Goal: Check status: Check status

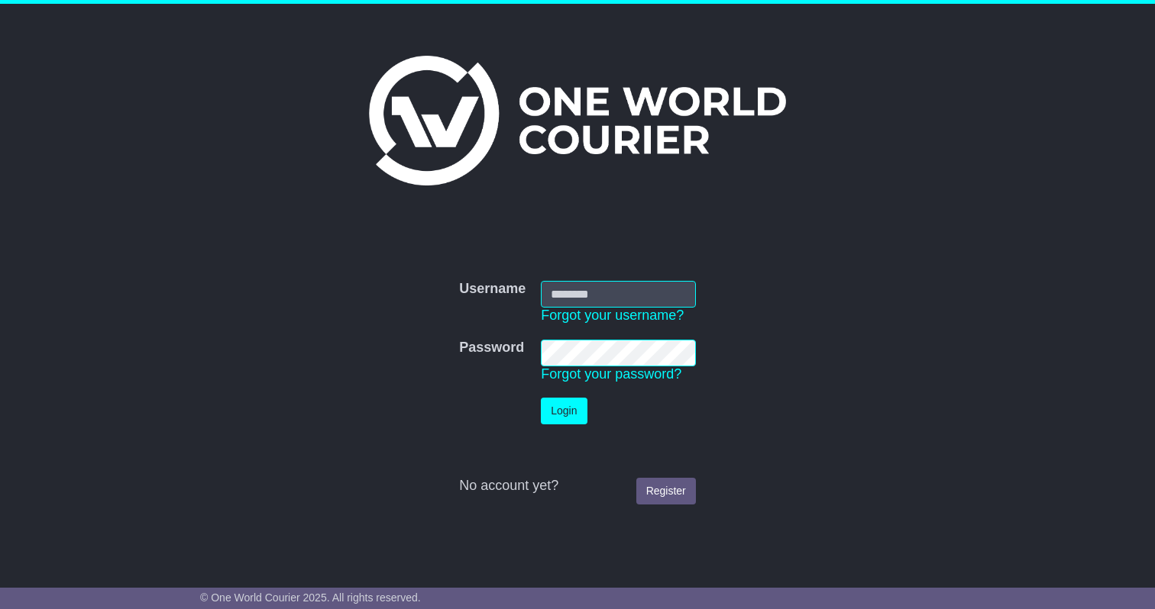
type input "**********"
click at [552, 415] on button "Login" at bounding box center [564, 411] width 46 height 27
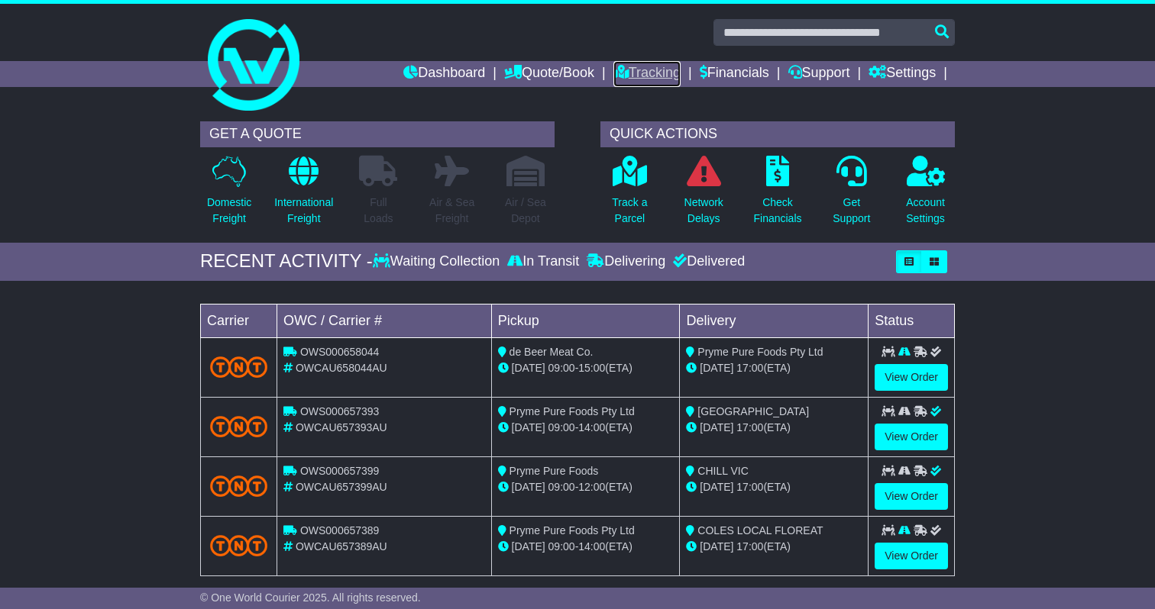
click at [624, 63] on link "Tracking" at bounding box center [646, 74] width 67 height 26
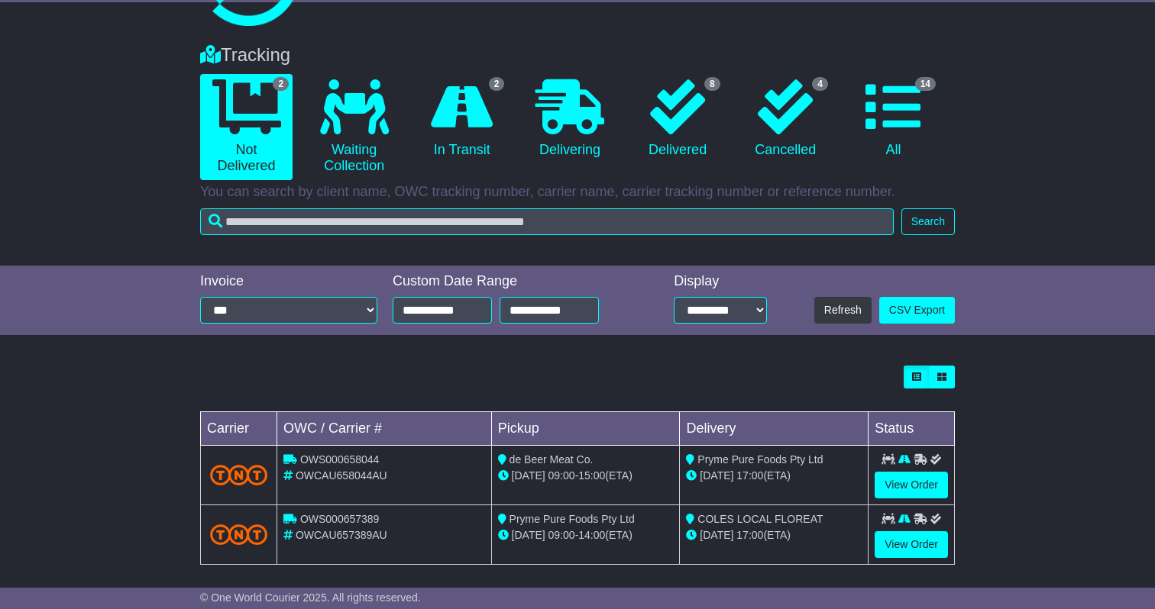
scroll to position [95, 0]
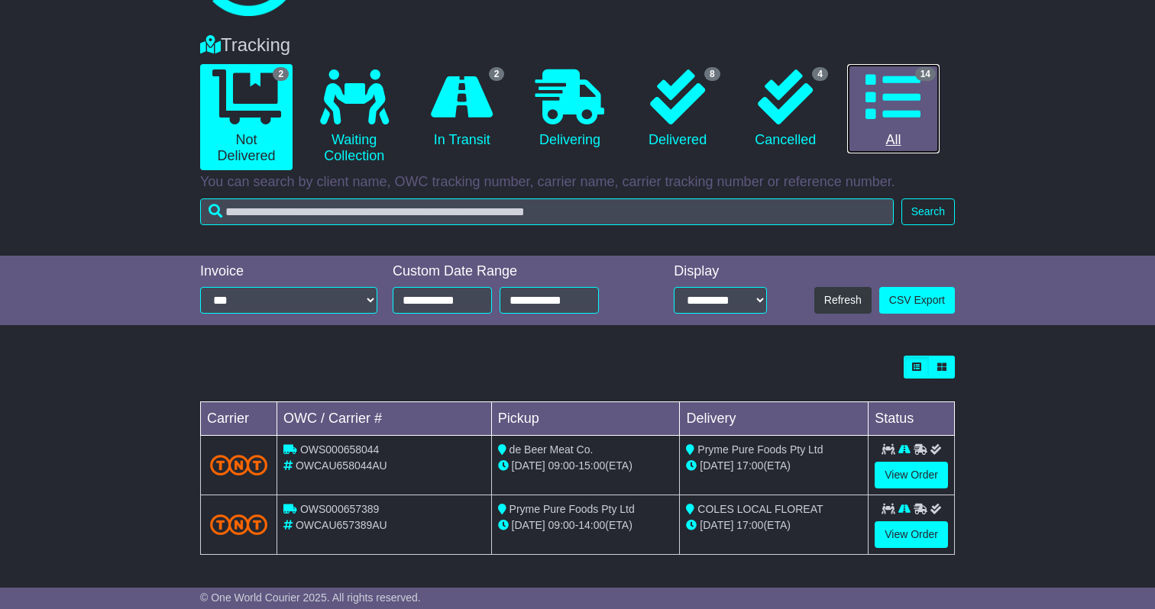
click at [893, 119] on icon at bounding box center [892, 96] width 55 height 55
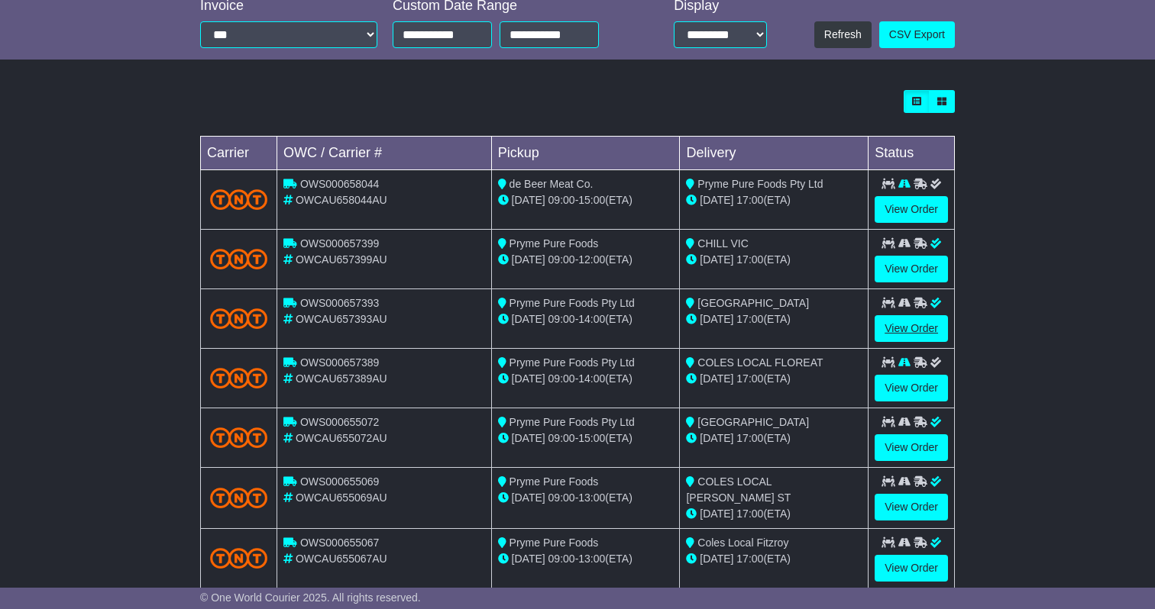
scroll to position [361, 0]
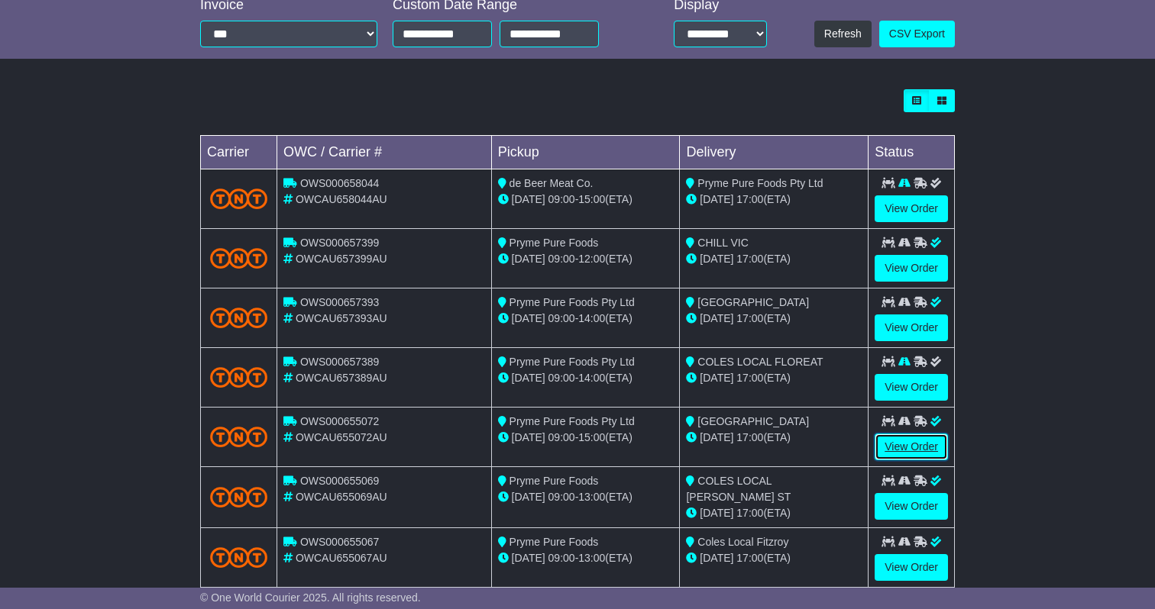
click at [898, 442] on link "View Order" at bounding box center [910, 447] width 73 height 27
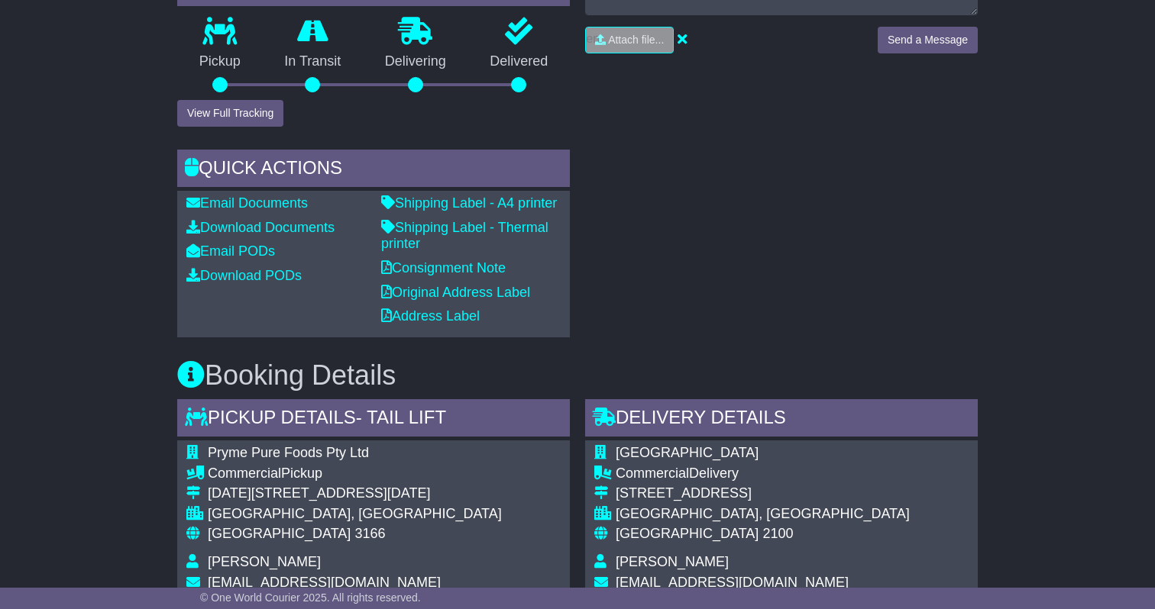
scroll to position [519, 0]
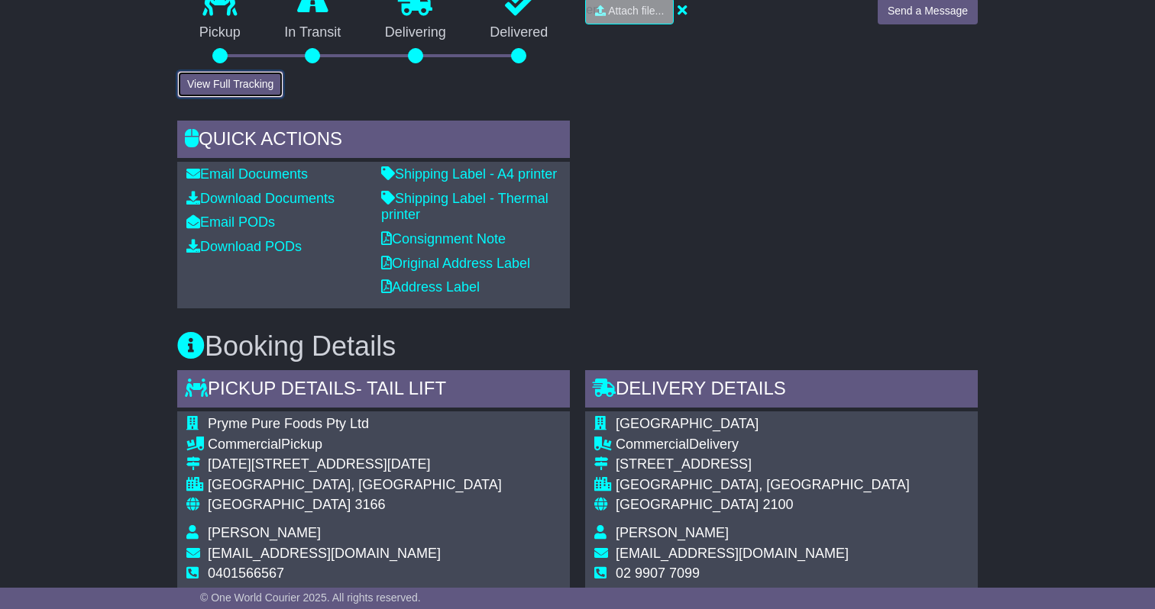
click at [231, 98] on button "View Full Tracking" at bounding box center [230, 84] width 106 height 27
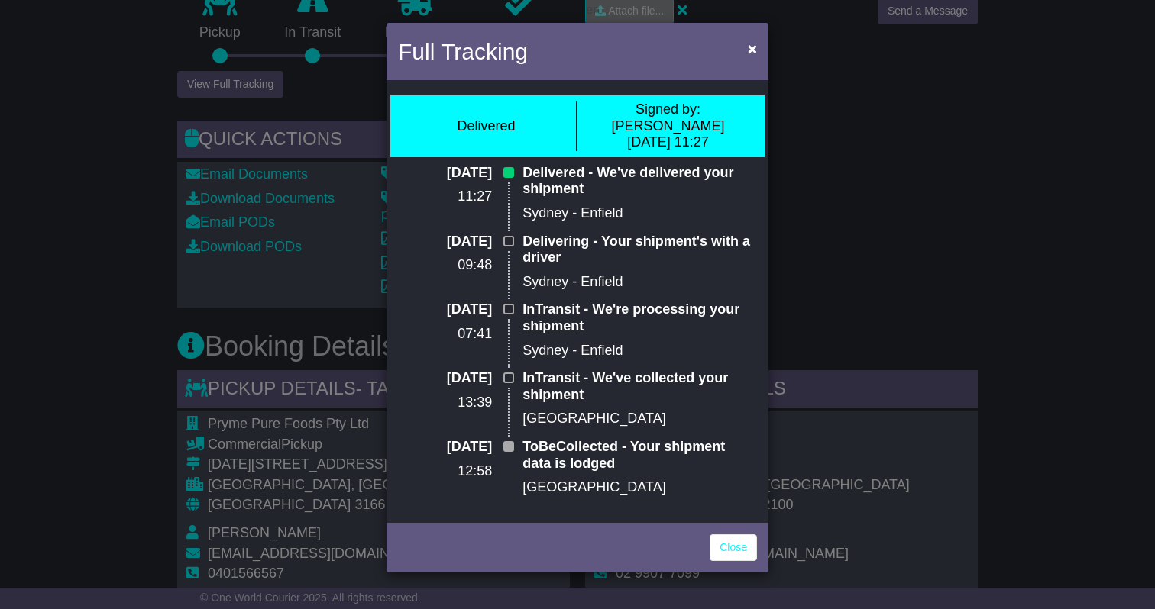
click at [910, 253] on div "Full Tracking × Delivered Signed by: [PERSON_NAME] [DATE] 11:27 [DATE] 11:27 De…" at bounding box center [577, 304] width 1155 height 609
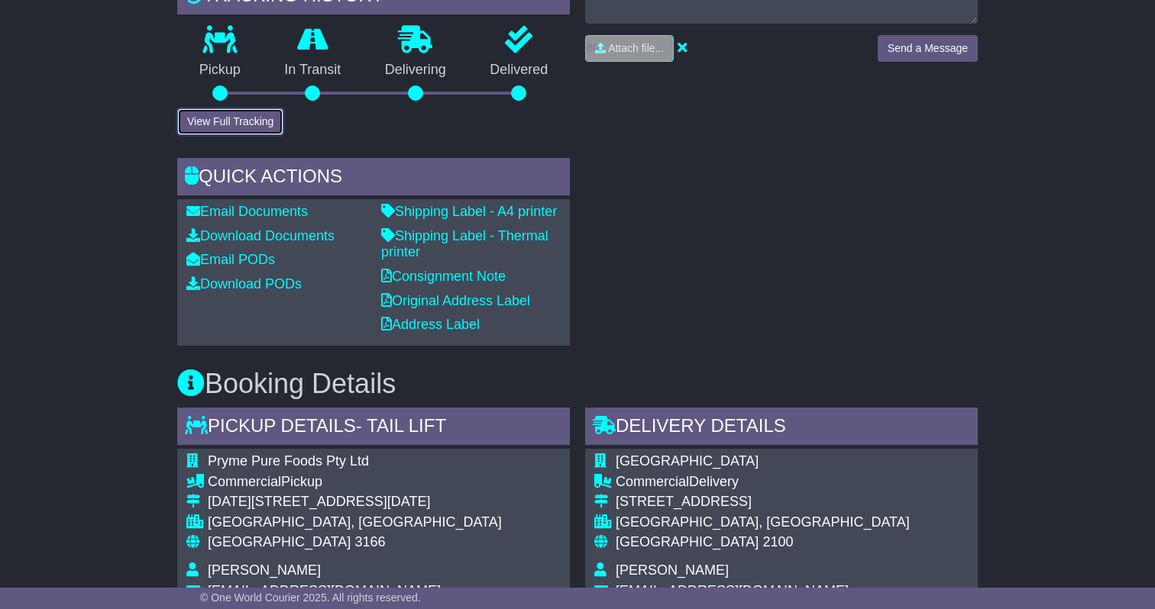
scroll to position [575, 0]
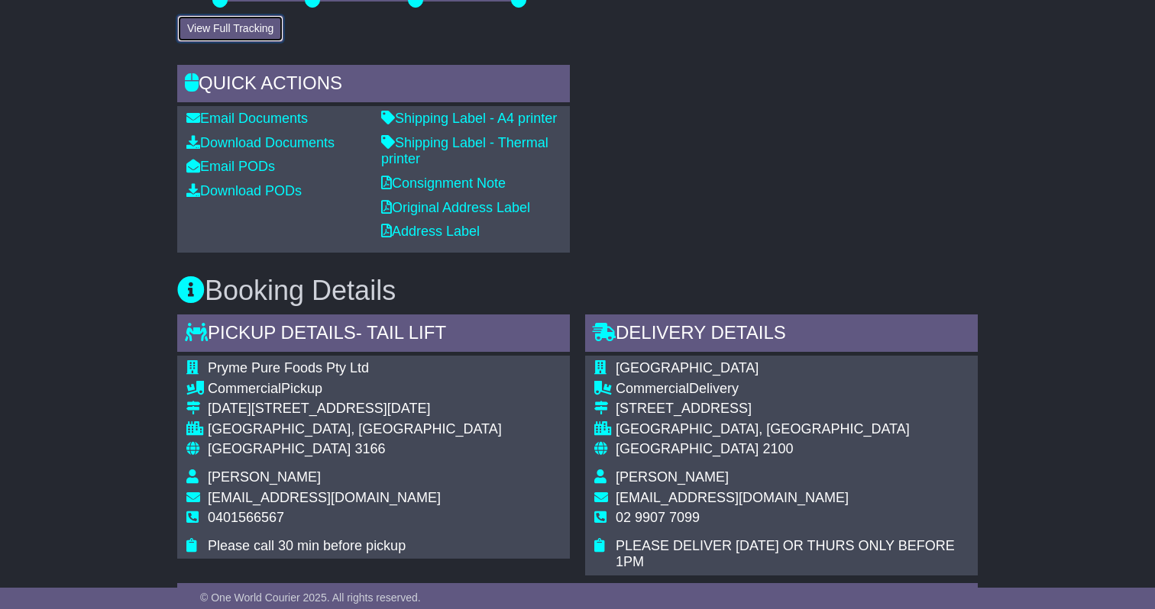
click at [265, 42] on button "View Full Tracking" at bounding box center [230, 28] width 106 height 27
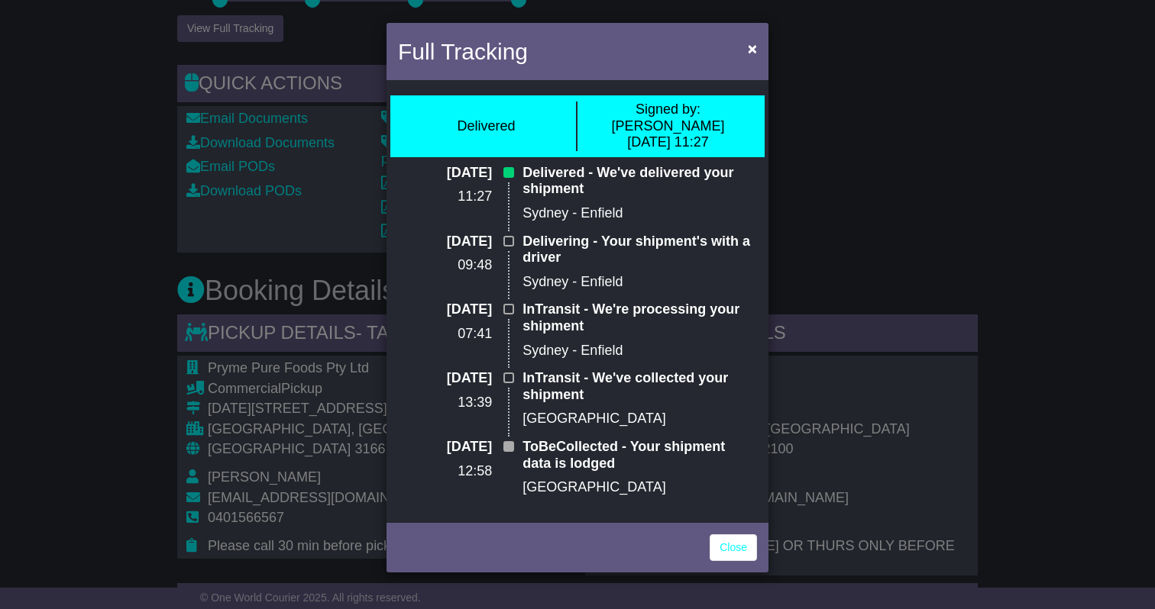
click at [181, 133] on div "Full Tracking × Delivered Signed by: [PERSON_NAME] [DATE] 11:27 [DATE] 11:27 De…" at bounding box center [577, 304] width 1155 height 609
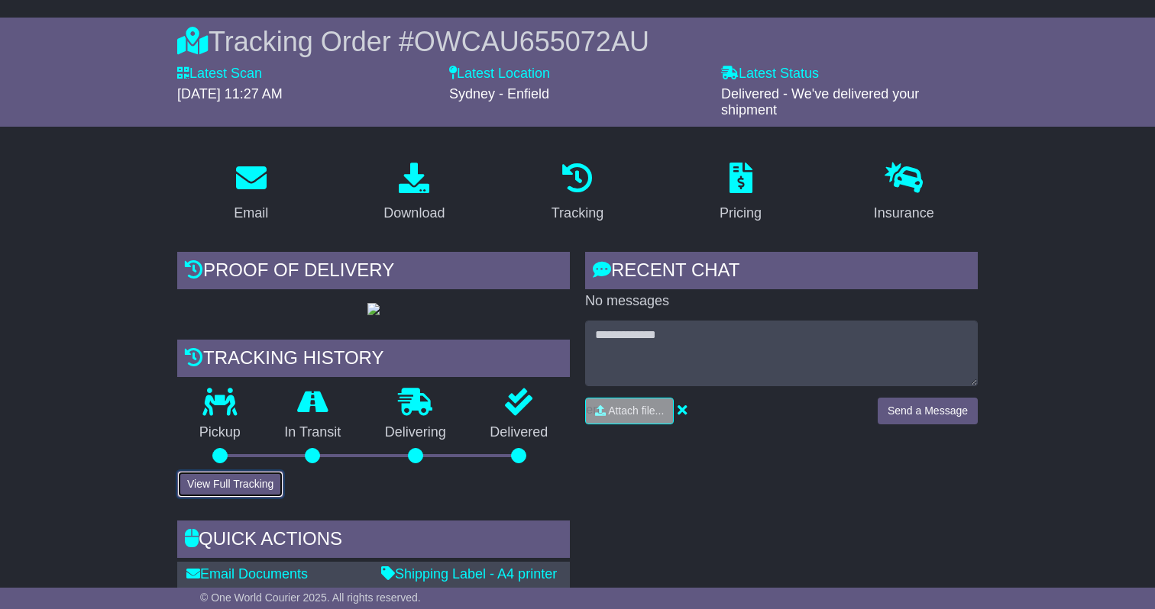
scroll to position [0, 0]
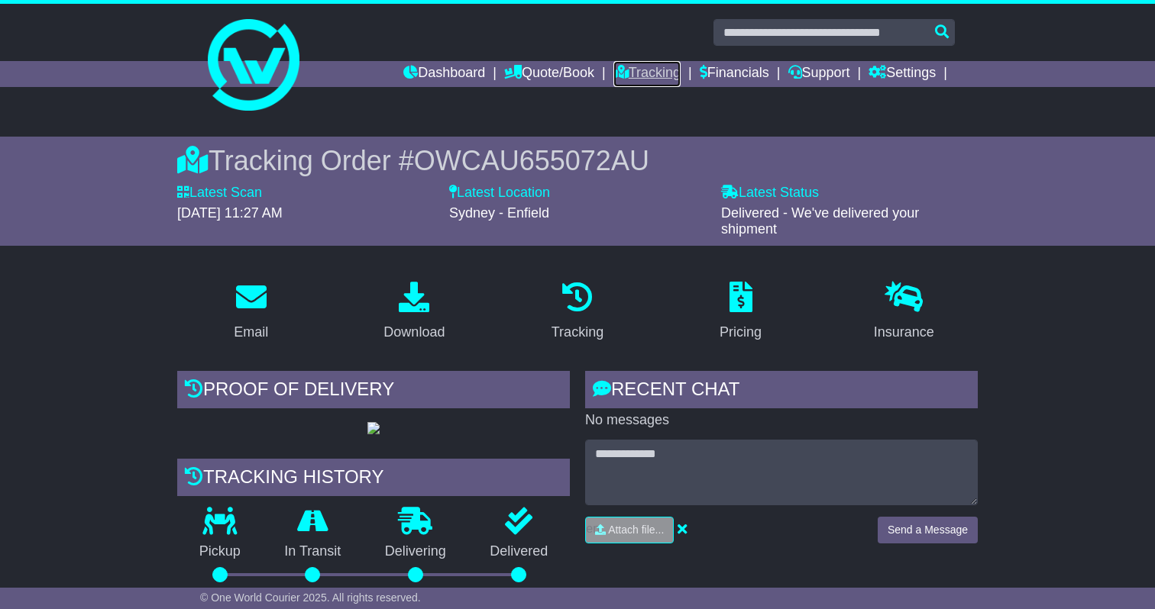
click at [647, 75] on link "Tracking" at bounding box center [646, 74] width 67 height 26
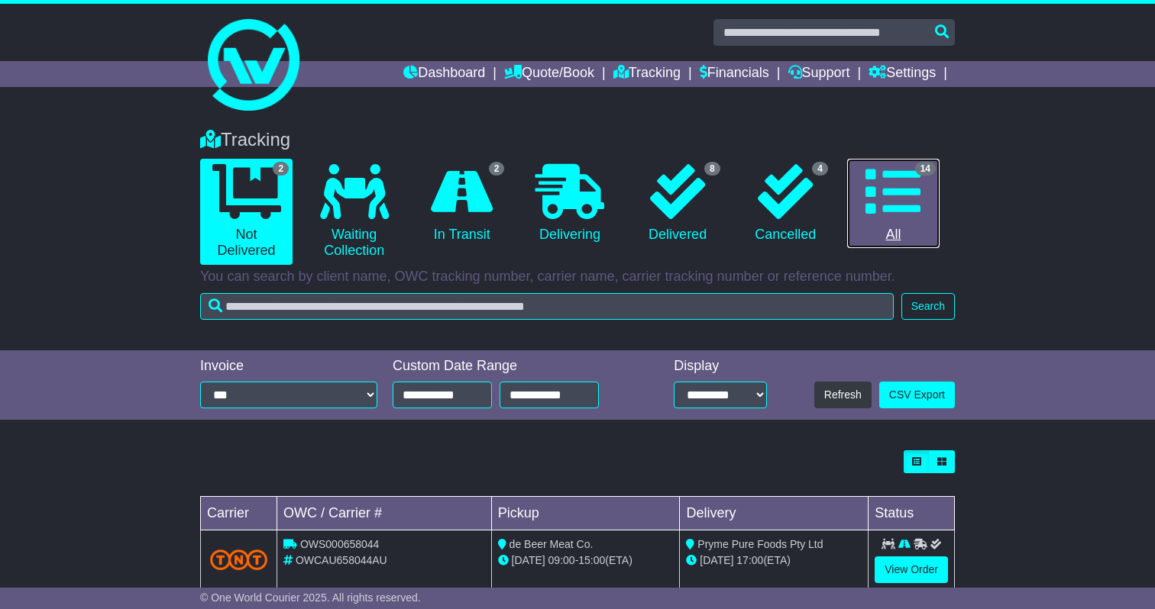
click at [868, 200] on icon at bounding box center [892, 191] width 55 height 55
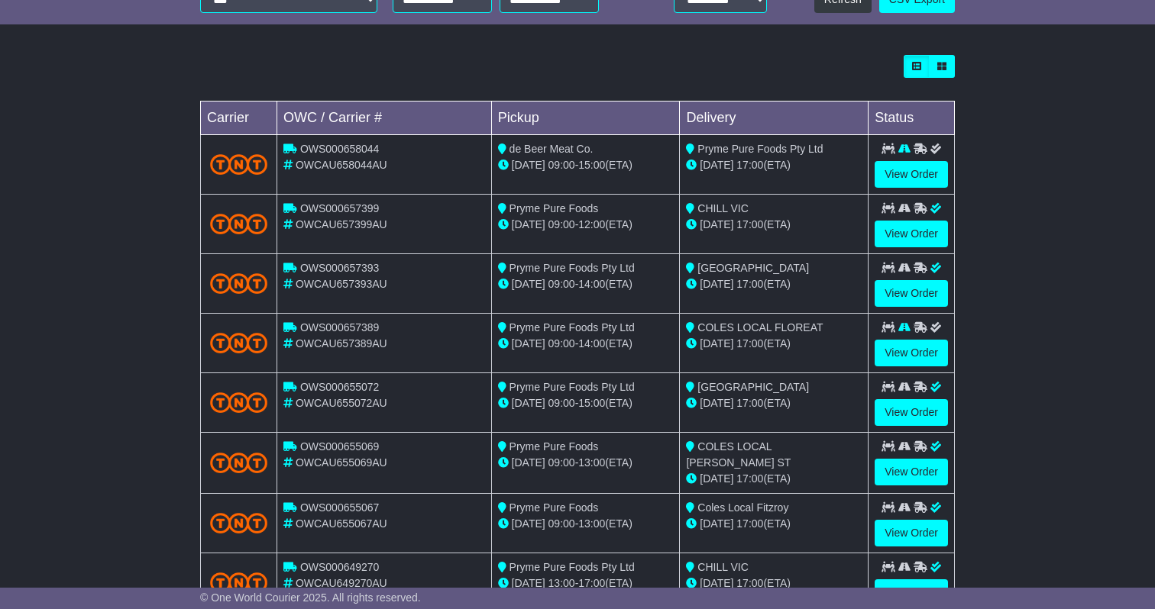
scroll to position [410, 0]
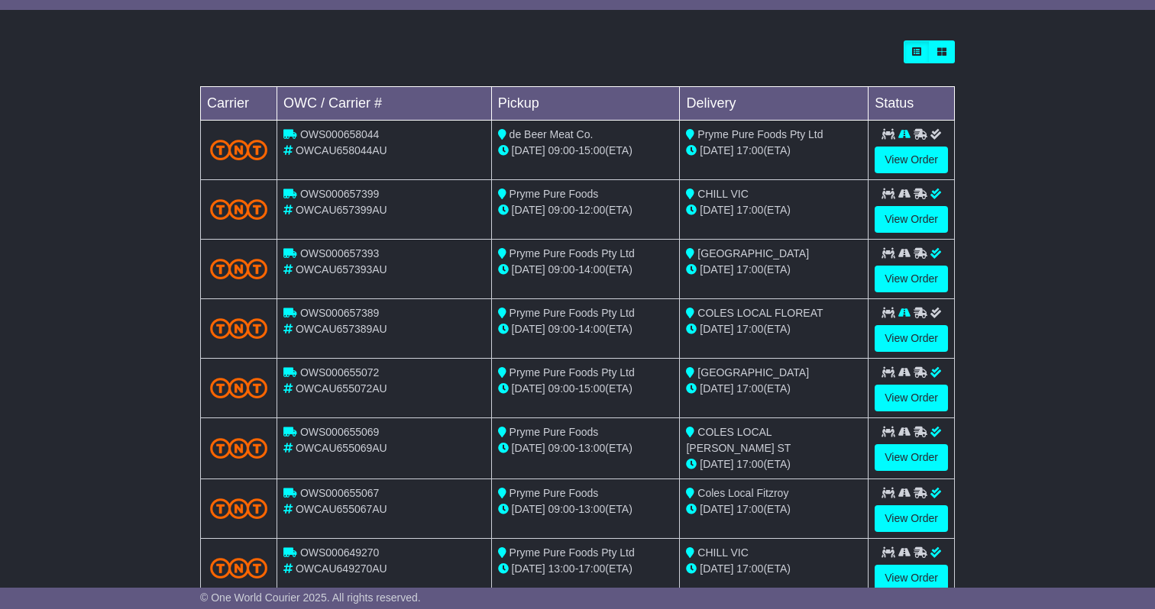
click at [765, 502] on div "[DATE] 17:00 (ETA)" at bounding box center [774, 510] width 176 height 16
click at [762, 457] on div "[DATE] 17:00 (ETA)" at bounding box center [774, 465] width 176 height 16
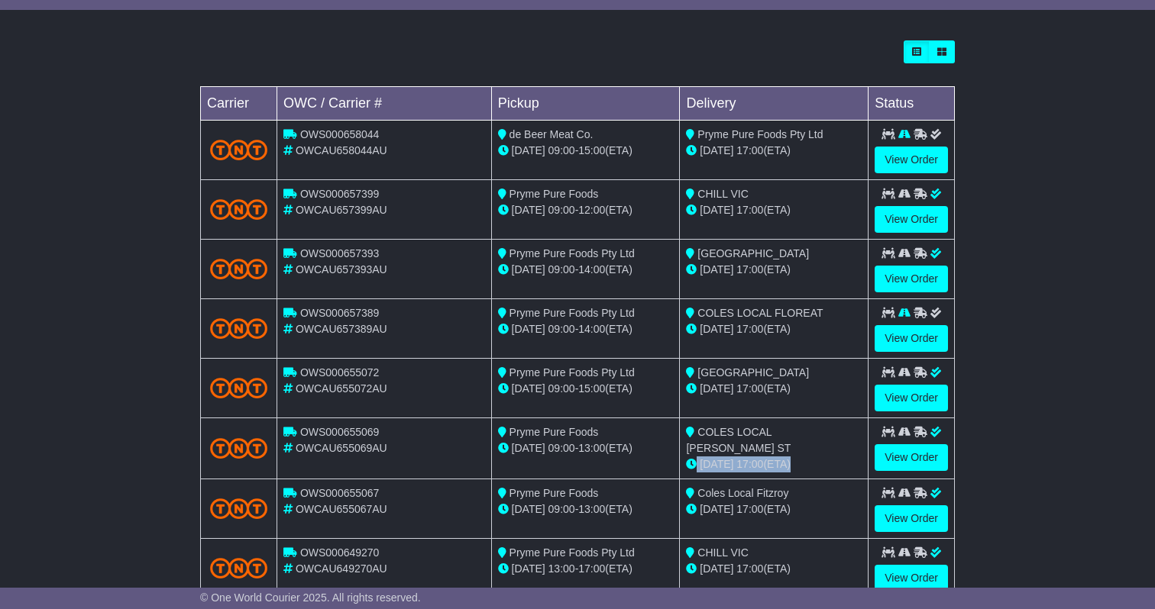
click at [762, 457] on div "[DATE] 17:00 (ETA)" at bounding box center [774, 465] width 176 height 16
click at [752, 377] on div "[GEOGRAPHIC_DATA]" at bounding box center [774, 373] width 176 height 16
click at [736, 322] on div "[DATE] 17:00 (ETA)" at bounding box center [774, 330] width 176 height 16
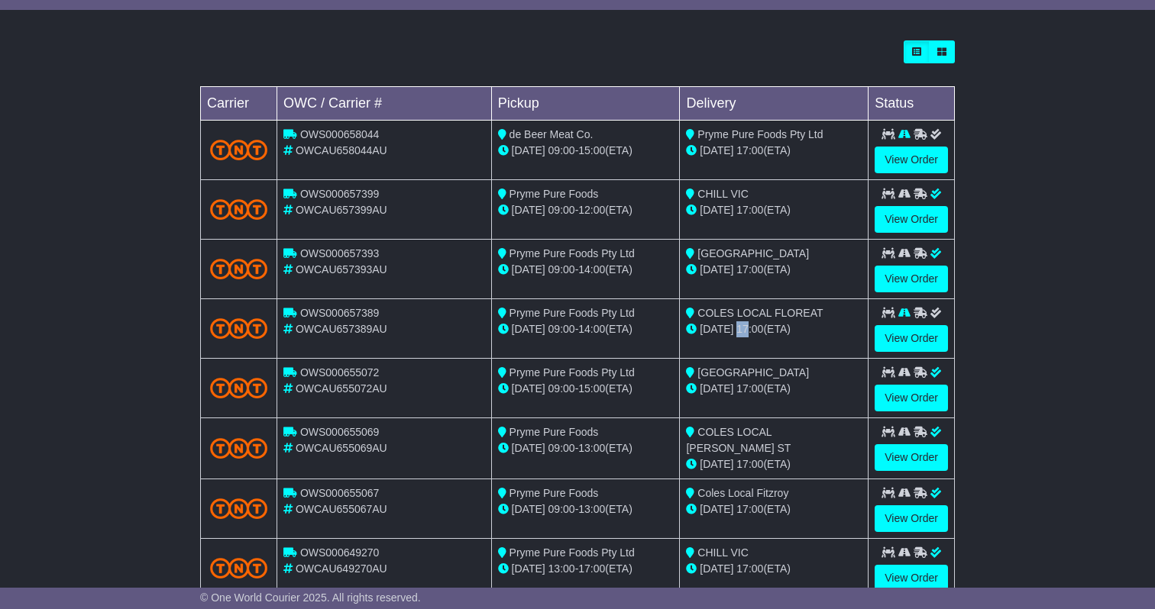
click at [736, 322] on div "[DATE] 17:00 (ETA)" at bounding box center [774, 330] width 176 height 16
click at [614, 314] on span "Pryme Pure Foods Pty Ltd" at bounding box center [571, 313] width 125 height 12
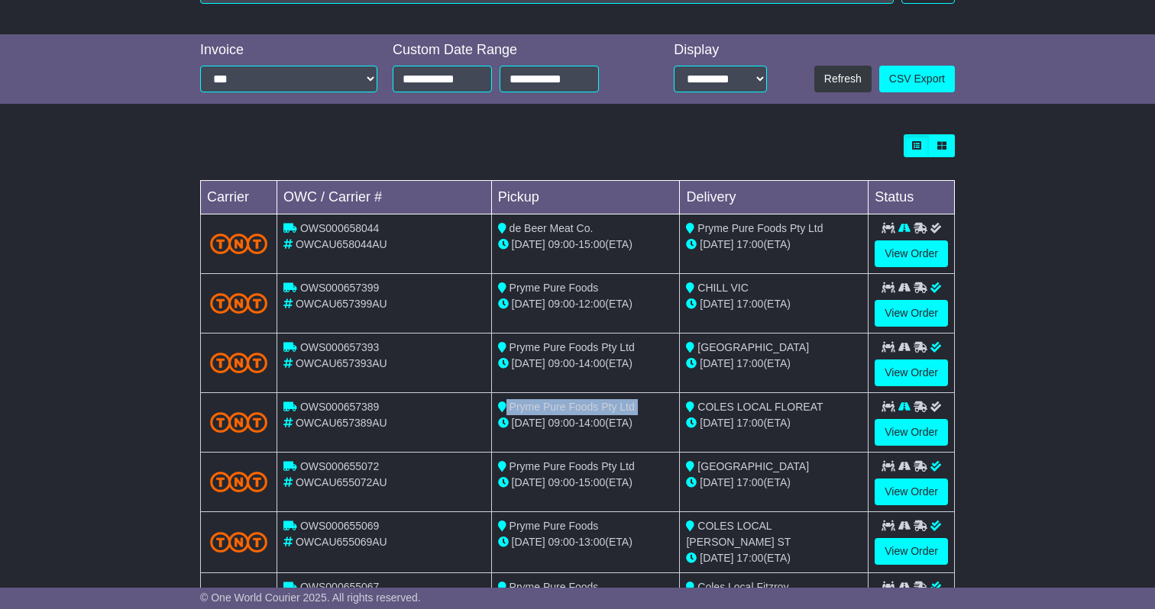
scroll to position [318, 0]
